Goal: Information Seeking & Learning: Check status

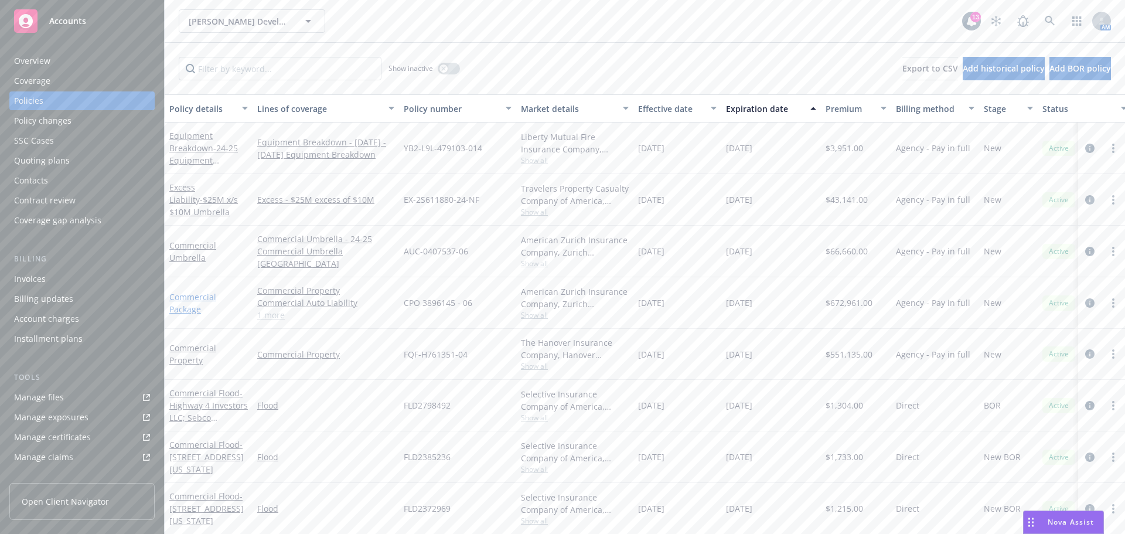
click at [209, 297] on link "Commercial Package" at bounding box center [192, 302] width 47 height 23
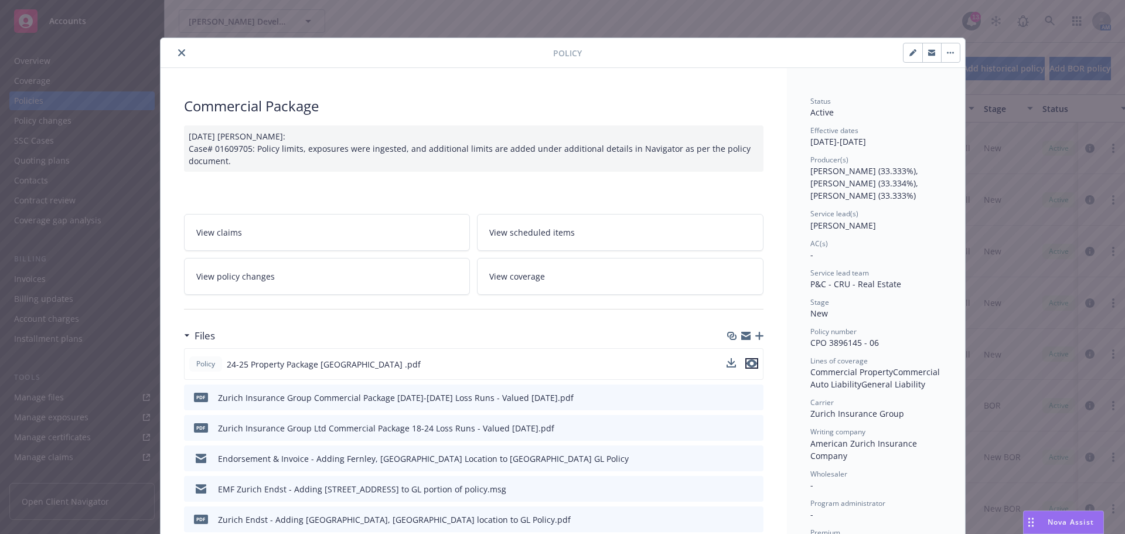
click at [750, 362] on icon "preview file" at bounding box center [751, 363] width 11 height 8
